Goal: Information Seeking & Learning: Learn about a topic

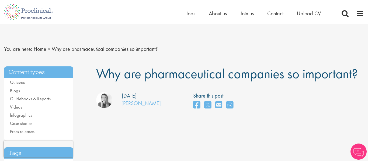
scroll to position [0, 0]
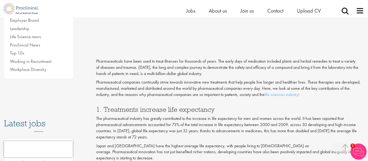
scroll to position [186, 0]
